Goal: Information Seeking & Learning: Learn about a topic

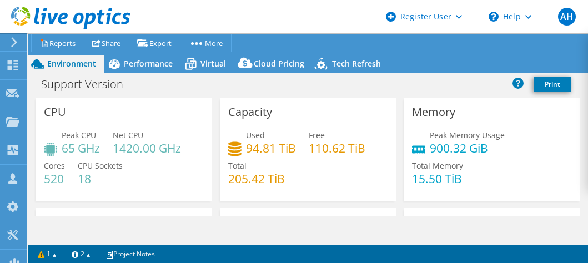
select select "USD"
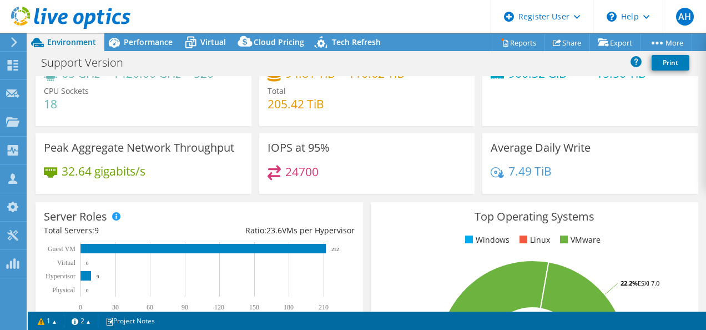
scroll to position [52, 0]
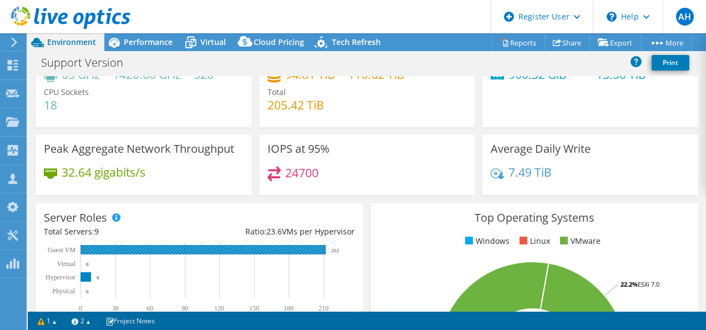
click at [129, 240] on div "Server Roles Physical Servers represent bare metal servers that were targets of…" at bounding box center [199, 261] width 327 height 117
click at [131, 247] on rect at bounding box center [202, 249] width 245 height 9
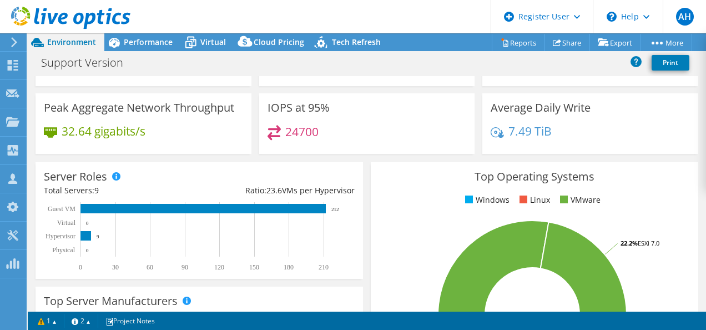
scroll to position [108, 0]
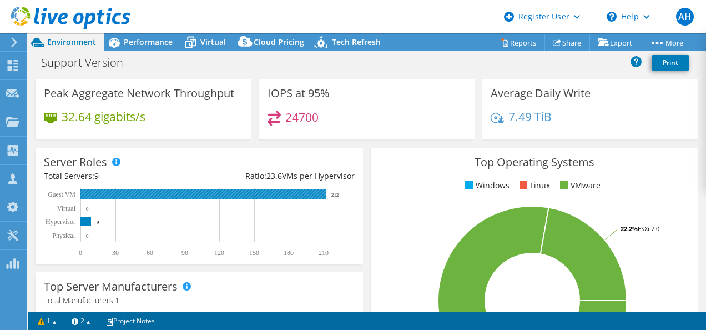
click at [203, 195] on rect at bounding box center [202, 193] width 245 height 9
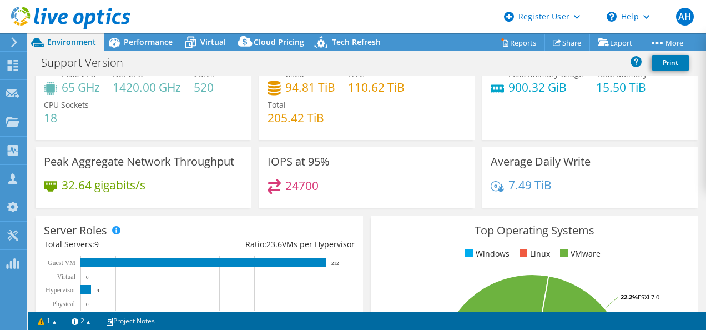
scroll to position [111, 0]
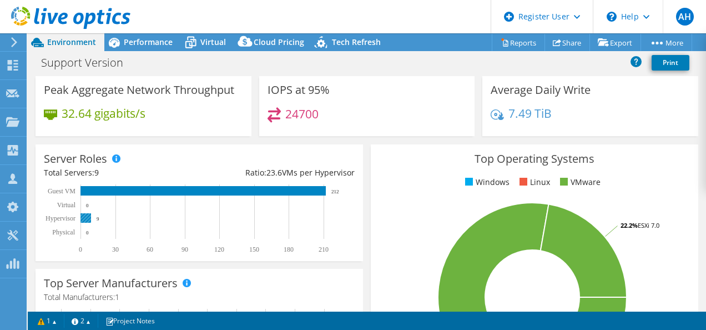
click at [89, 218] on rect at bounding box center [85, 217] width 11 height 9
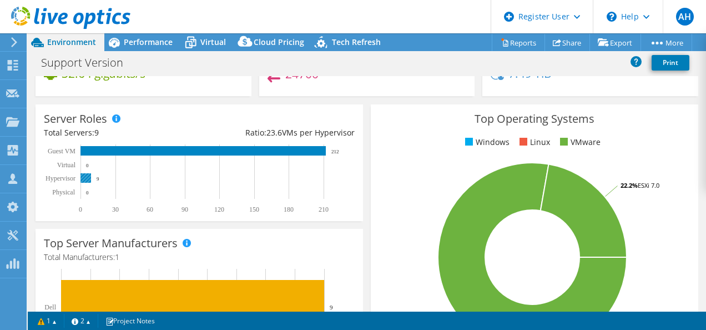
scroll to position [0, 0]
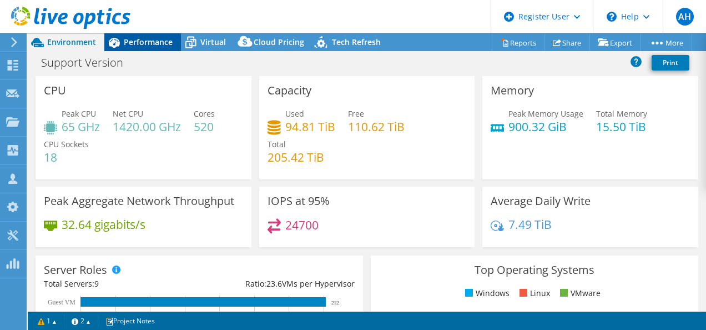
click at [144, 44] on span "Performance" at bounding box center [148, 42] width 49 height 11
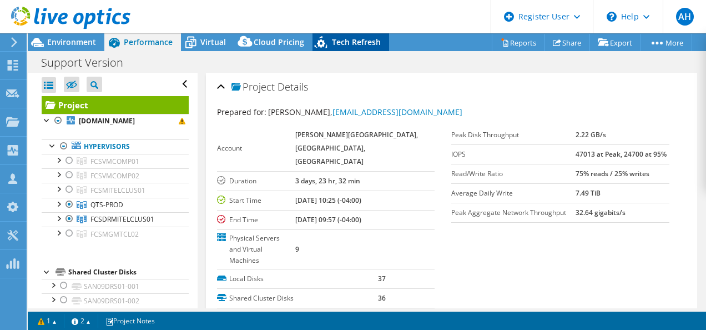
click at [363, 41] on span "Tech Refresh" at bounding box center [356, 42] width 49 height 11
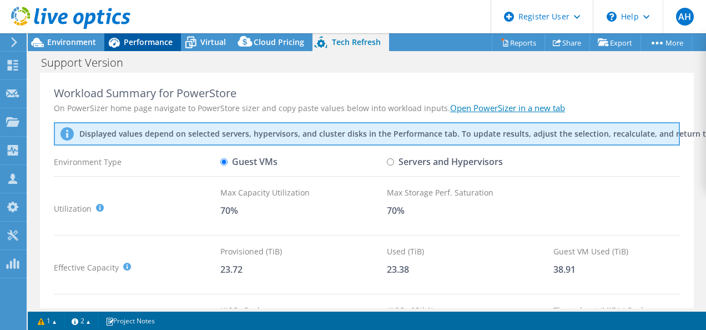
click at [140, 41] on span "Performance" at bounding box center [148, 42] width 49 height 11
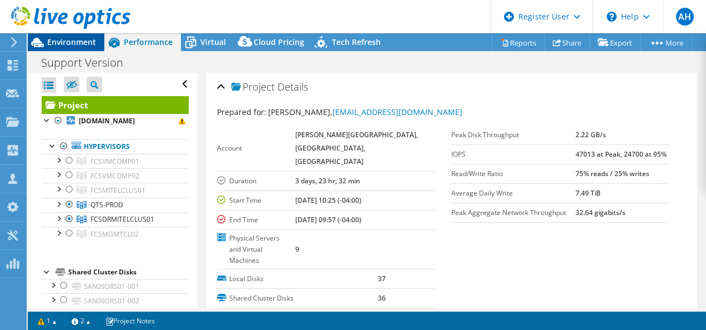
click at [65, 41] on span "Environment" at bounding box center [71, 42] width 49 height 11
